Goal: Find specific page/section: Find specific page/section

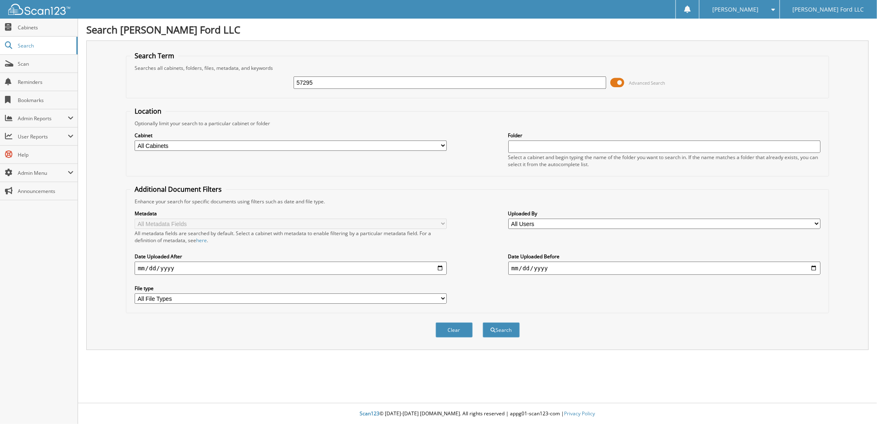
type input "57295"
click at [483, 322] on button "Search" at bounding box center [501, 329] width 37 height 15
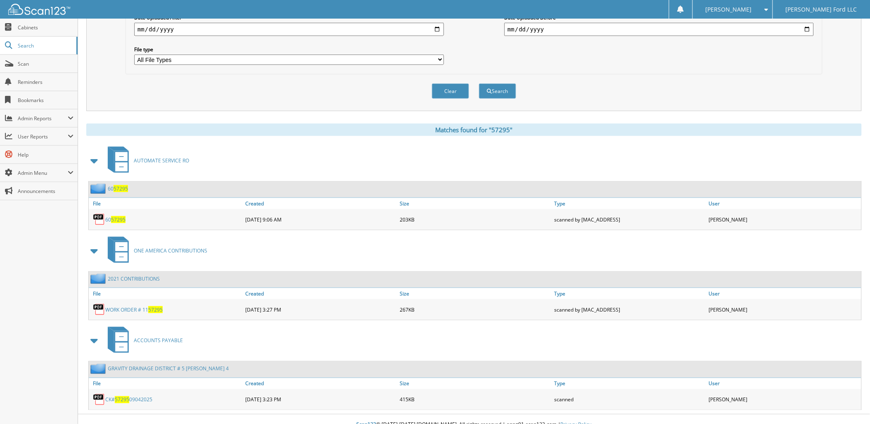
scroll to position [241, 0]
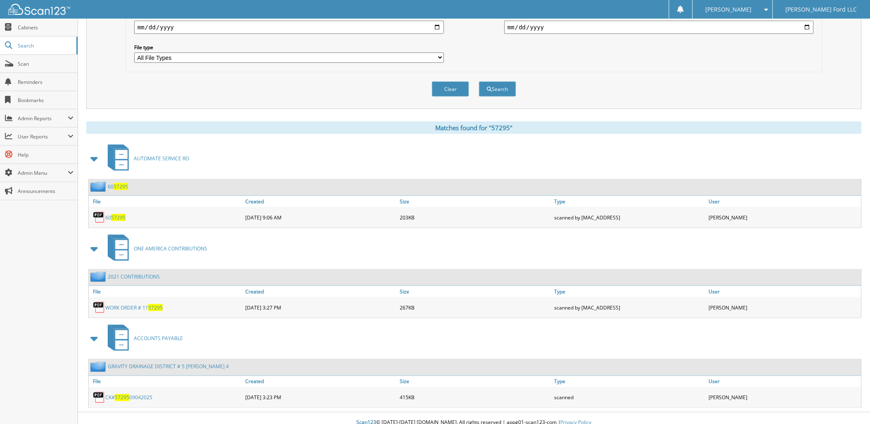
click at [125, 394] on span "57295" at bounding box center [122, 397] width 14 height 7
click at [16, 60] on link "Scan" at bounding box center [39, 64] width 78 height 18
